Goal: Transaction & Acquisition: Purchase product/service

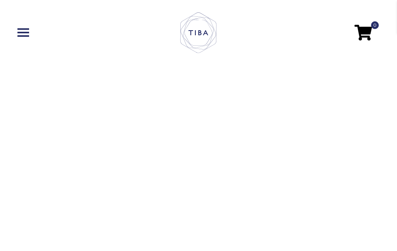
click at [19, 32] on span at bounding box center [23, 33] width 12 height 2
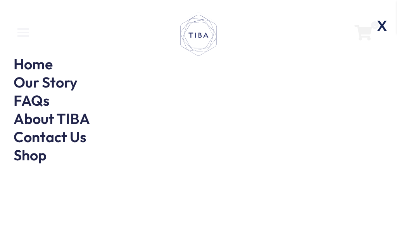
click at [382, 26] on span "X" at bounding box center [382, 26] width 20 height 24
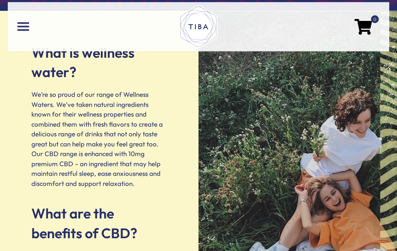
scroll to position [693, 0]
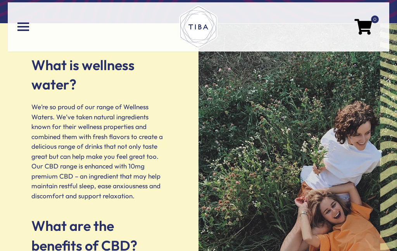
click at [26, 26] on span at bounding box center [23, 27] width 12 height 2
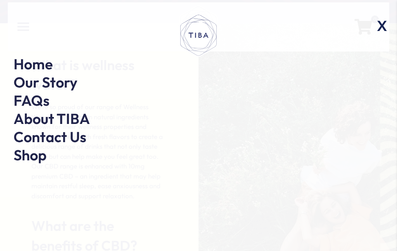
click at [14, 164] on link "Shop" at bounding box center [30, 155] width 33 height 19
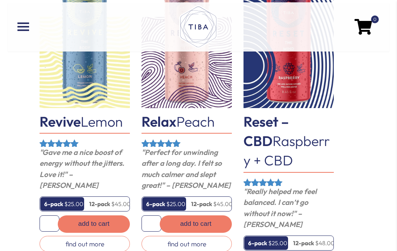
scroll to position [430, 0]
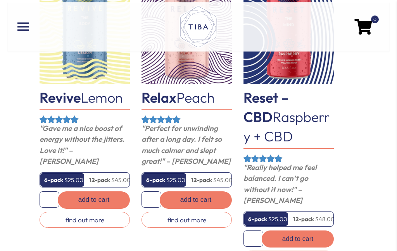
click at [200, 224] on link "find out more" at bounding box center [186, 220] width 90 height 16
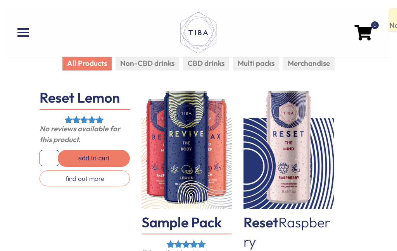
scroll to position [74, 0]
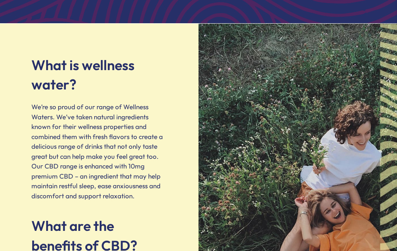
scroll to position [693, 0]
